Goal: Task Accomplishment & Management: Complete application form

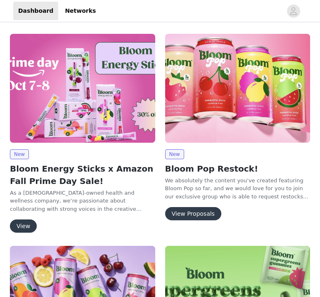
click at [29, 223] on button "View" at bounding box center [23, 226] width 27 height 13
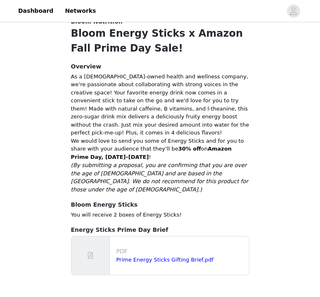
scroll to position [167, 0]
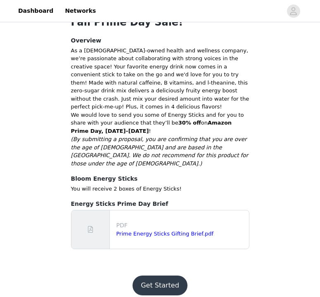
click at [170, 276] on button "Get Started" at bounding box center [159, 286] width 55 height 20
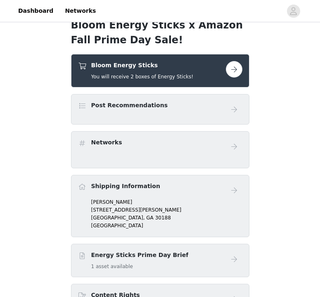
scroll to position [128, 0]
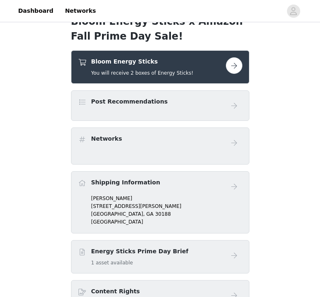
click at [236, 60] on button "button" at bounding box center [234, 65] width 17 height 17
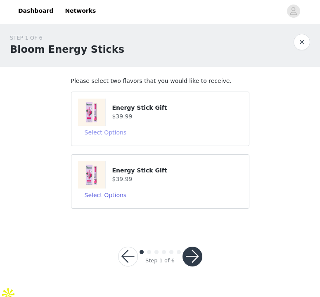
click at [103, 132] on button "Select Options" at bounding box center [105, 132] width 55 height 13
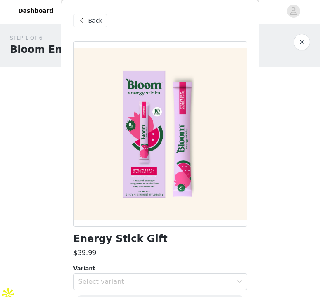
scroll to position [27, 0]
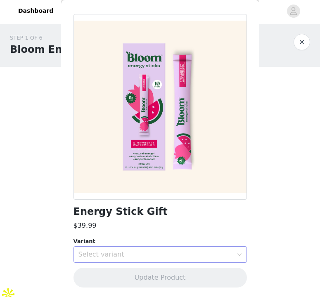
click at [156, 253] on div "Select variant" at bounding box center [155, 254] width 154 height 8
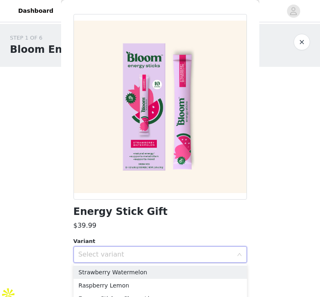
scroll to position [23, 0]
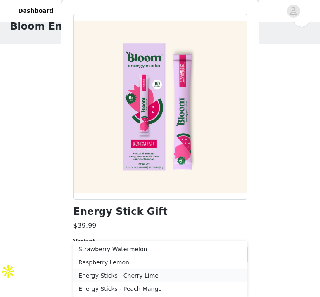
click at [160, 273] on li "Energy Sticks - Cherry Lime" at bounding box center [159, 275] width 173 height 13
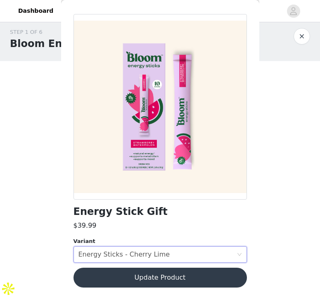
scroll to position [0, 0]
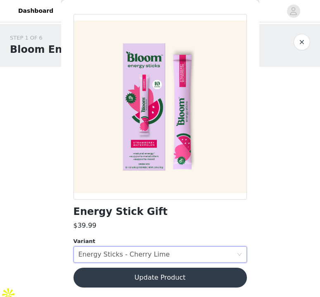
click at [168, 275] on button "Update Product" at bounding box center [159, 278] width 173 height 20
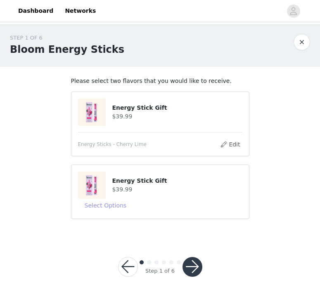
click at [117, 204] on button "Select Options" at bounding box center [105, 205] width 55 height 13
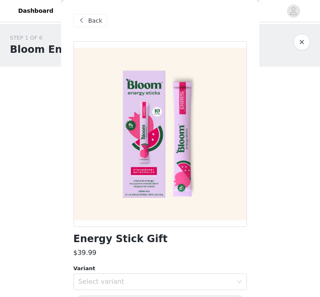
scroll to position [27, 0]
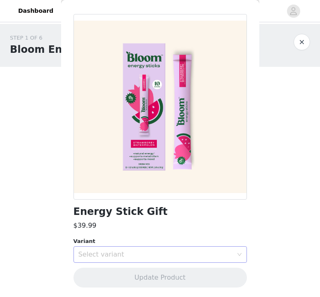
click at [122, 253] on div "Select variant" at bounding box center [155, 254] width 154 height 8
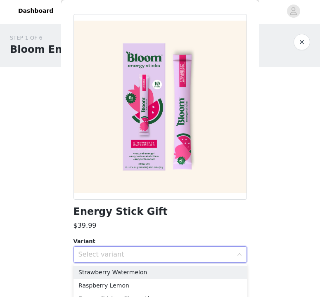
scroll to position [23, 0]
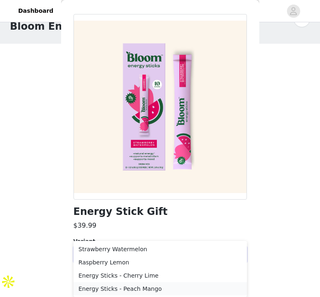
click at [131, 289] on li "Energy Sticks - Peach Mango" at bounding box center [159, 288] width 173 height 13
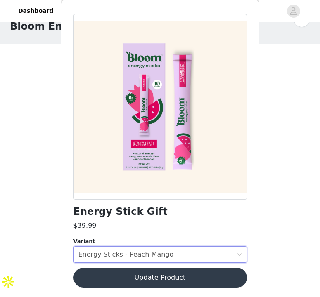
scroll to position [0, 0]
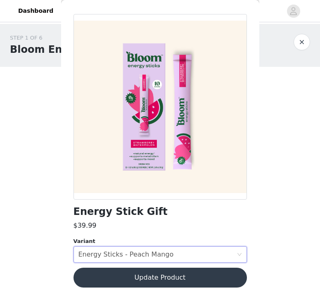
click at [133, 275] on button "Update Product" at bounding box center [159, 278] width 173 height 20
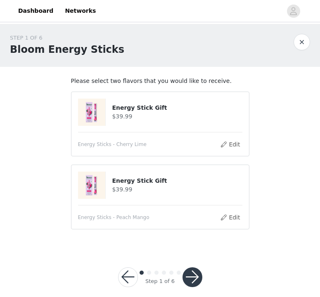
click at [191, 276] on button "button" at bounding box center [192, 277] width 20 height 20
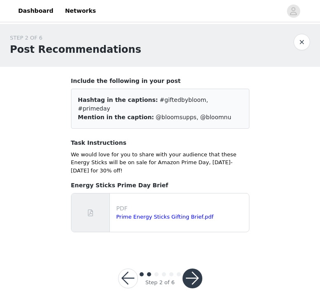
click at [202, 265] on div "Step 2 of 6" at bounding box center [160, 279] width 104 height 40
click at [189, 269] on button "button" at bounding box center [192, 279] width 20 height 20
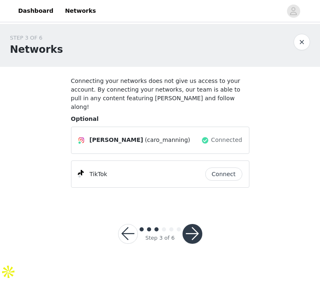
click at [188, 225] on button "button" at bounding box center [192, 234] width 20 height 20
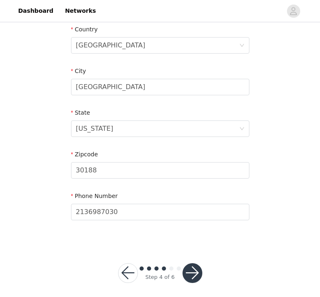
scroll to position [265, 0]
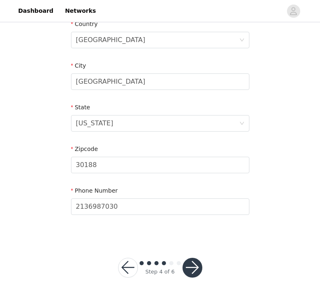
click at [190, 266] on button "button" at bounding box center [192, 268] width 20 height 20
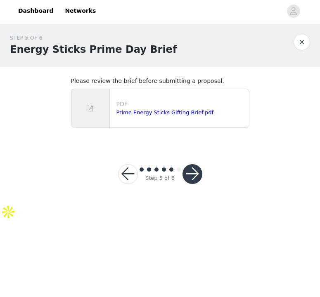
click at [194, 179] on button "button" at bounding box center [192, 174] width 20 height 20
